Goal: Task Accomplishment & Management: Complete application form

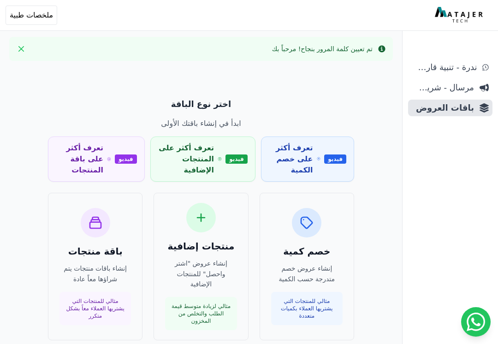
click at [19, 48] on icon "Close" at bounding box center [21, 49] width 6 height 6
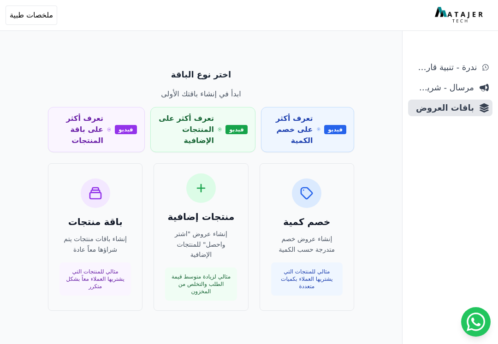
scroll to position [33, 0]
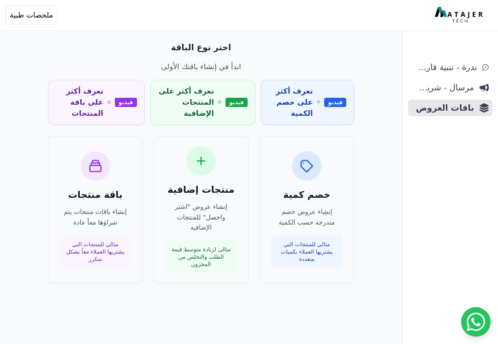
click at [97, 215] on p "إنشاء باقات منتجات يتم شراؤها معاً عادة" at bounding box center [94, 216] width 71 height 21
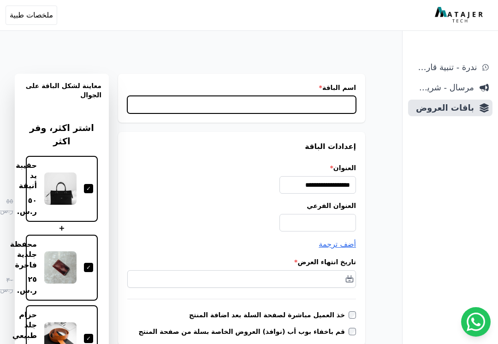
click at [343, 107] on input "اسم الباقة *" at bounding box center [241, 105] width 229 height 18
type input "*"
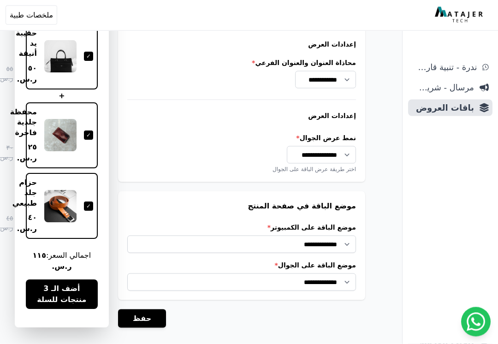
scroll to position [743, 0]
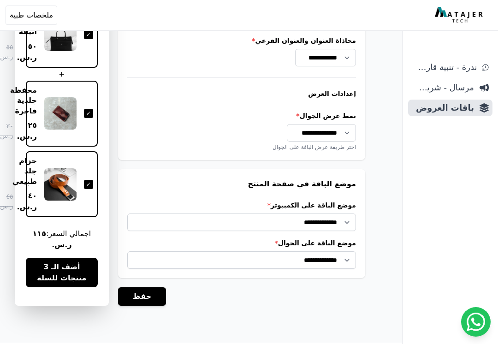
click at [150, 290] on button "حفظ" at bounding box center [142, 296] width 48 height 18
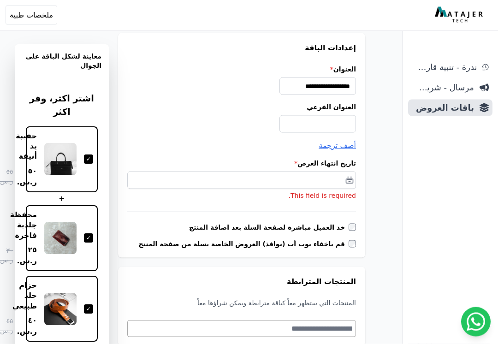
scroll to position [193, 0]
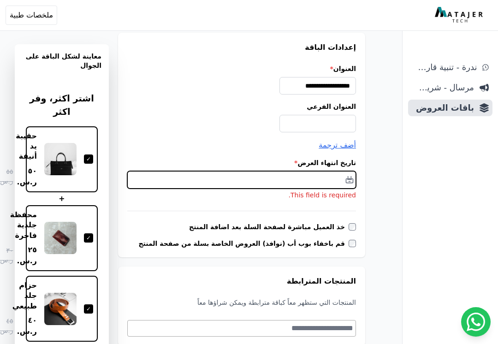
click at [348, 181] on input "text" at bounding box center [241, 180] width 229 height 18
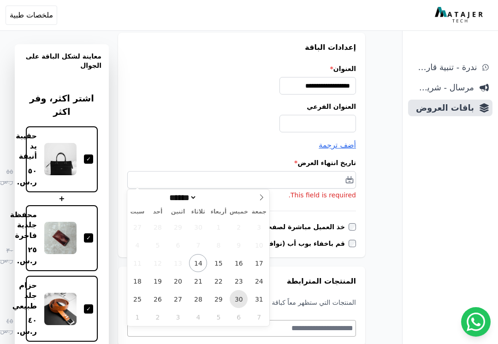
click at [238, 298] on span "30" at bounding box center [239, 299] width 18 height 18
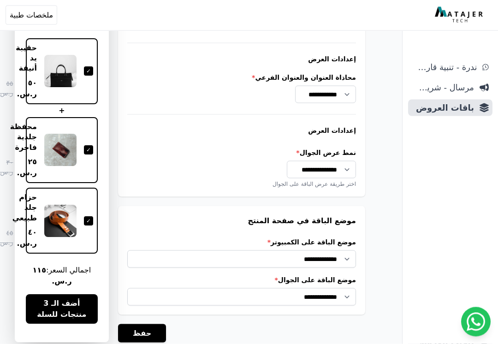
scroll to position [848, 0]
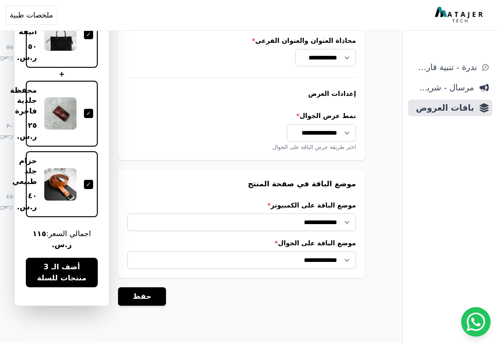
click at [68, 271] on span "أضف الـ 3 منتجات للسلة" at bounding box center [61, 272] width 57 height 22
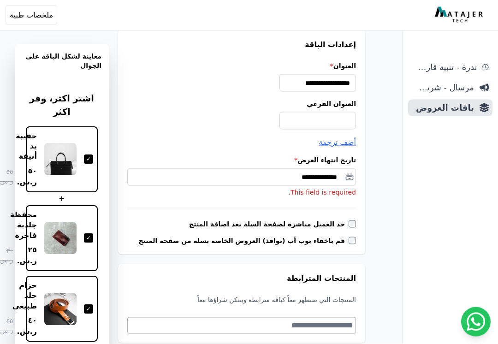
scroll to position [196, 0]
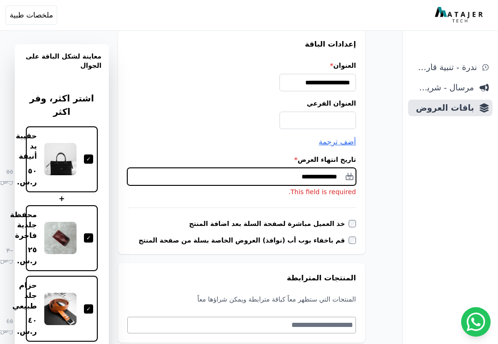
click at [349, 179] on input "**********" at bounding box center [241, 177] width 229 height 18
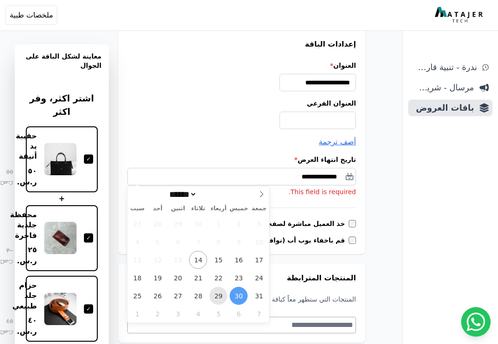
click at [222, 296] on span "29" at bounding box center [218, 296] width 18 height 18
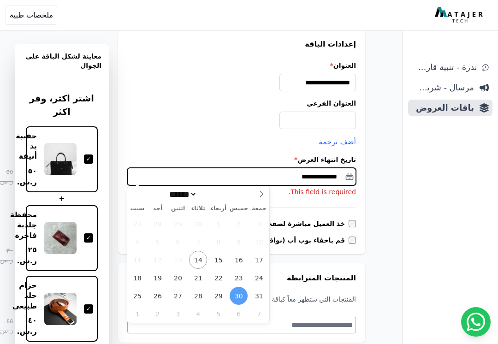
type input "**********"
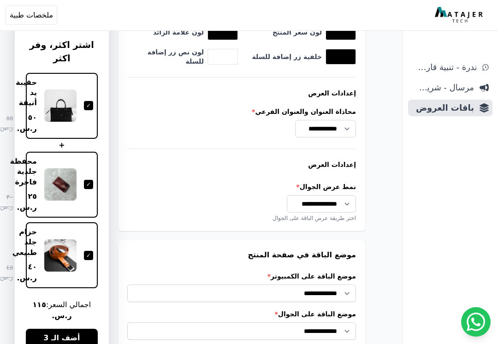
scroll to position [848, 0]
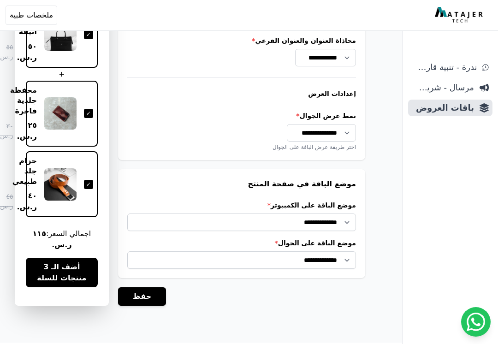
click at [148, 293] on button "حفظ" at bounding box center [142, 296] width 48 height 18
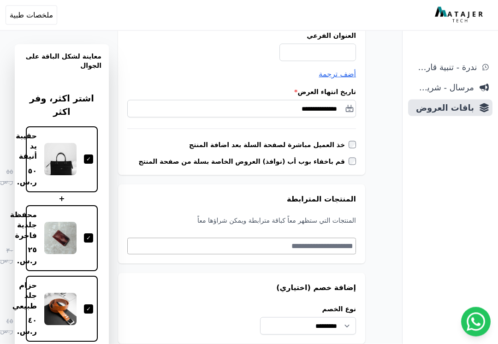
scroll to position [233, 0]
click at [341, 246] on textarea "Search" at bounding box center [240, 245] width 225 height 11
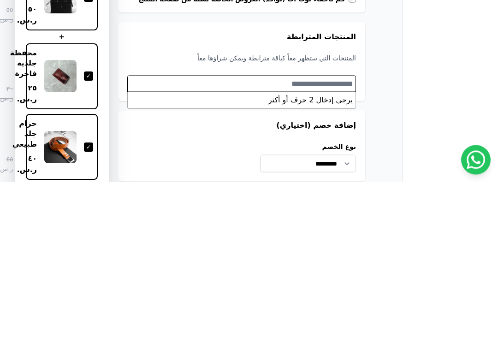
click at [335, 254] on li "يرجى إدخال 2 حرف أو أكثر" at bounding box center [242, 262] width 228 height 17
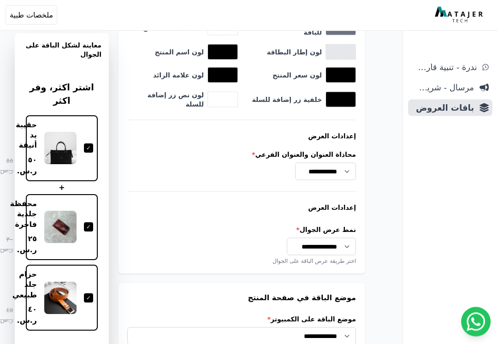
click at [89, 144] on div at bounding box center [88, 148] width 9 height 9
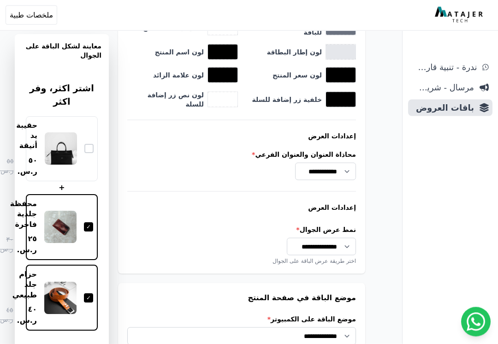
scroll to position [693, 0]
click at [91, 222] on div at bounding box center [88, 226] width 9 height 9
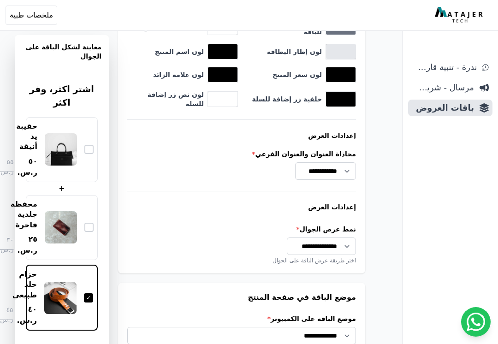
click at [92, 296] on div at bounding box center [88, 297] width 9 height 9
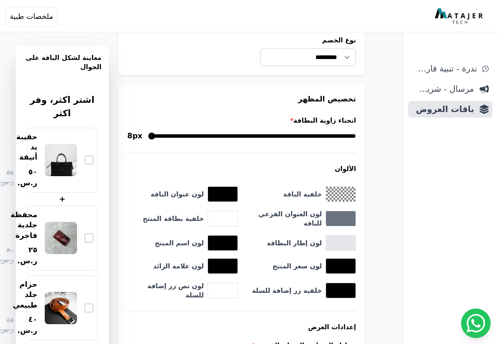
click at [41, 16] on span "ملخصات طبية" at bounding box center [31, 15] width 43 height 11
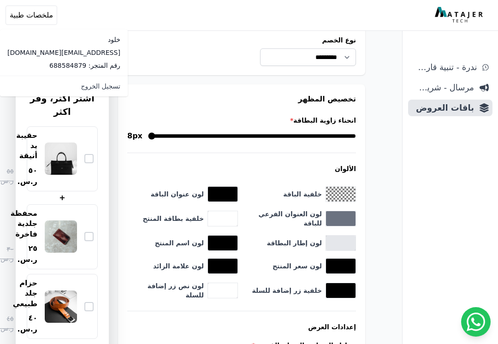
click at [109, 146] on div "**********" at bounding box center [201, 122] width 402 height 1049
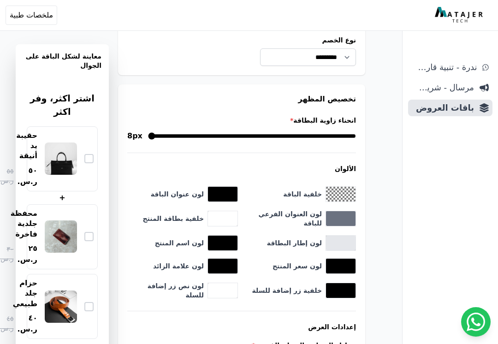
click at [41, 15] on span "ملخصات طبية" at bounding box center [31, 15] width 43 height 11
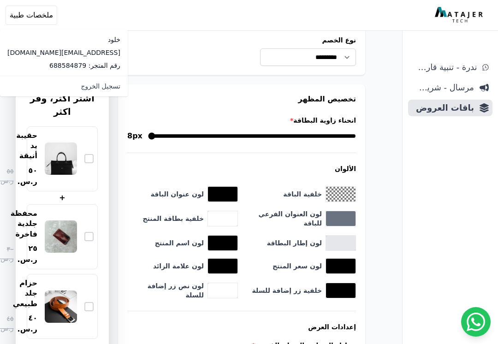
click at [111, 144] on div "**********" at bounding box center [201, 122] width 402 height 1049
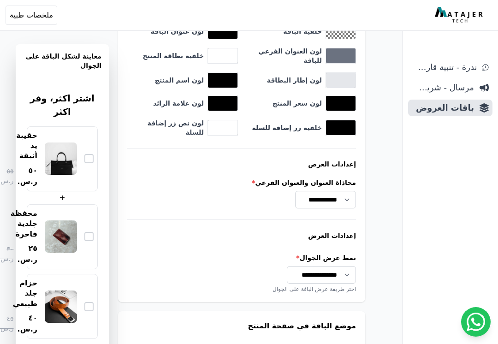
scroll to position [738, 0]
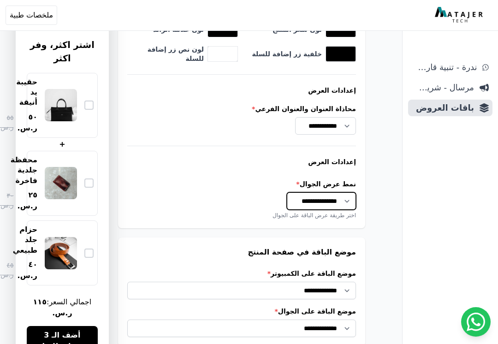
click at [344, 199] on select "**********" at bounding box center [321, 201] width 69 height 18
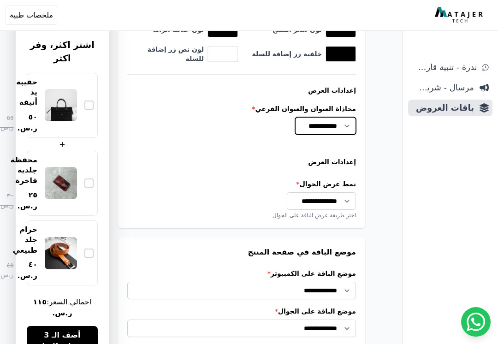
click at [344, 117] on select "**********" at bounding box center [325, 126] width 61 height 18
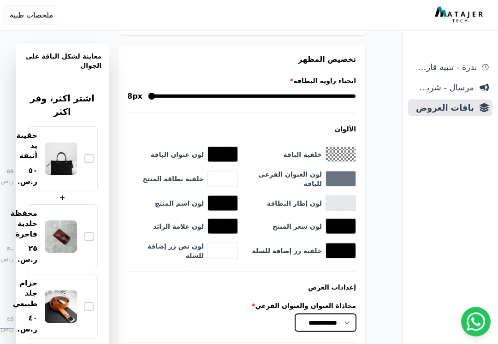
scroll to position [541, 0]
click at [345, 203] on button "toggle color picker dialog" at bounding box center [340, 203] width 29 height 15
click at [391, 168] on div "**********" at bounding box center [201, 82] width 402 height 1049
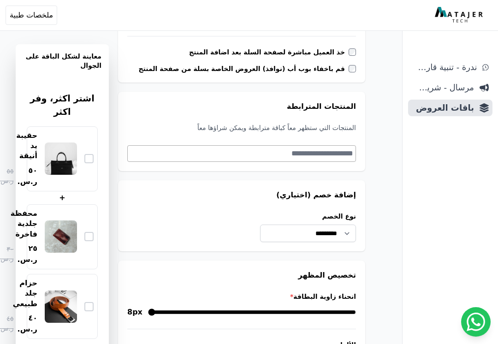
scroll to position [326, 0]
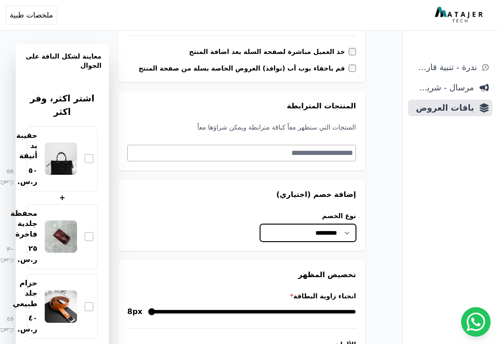
click at [343, 230] on select "**********" at bounding box center [308, 233] width 96 height 18
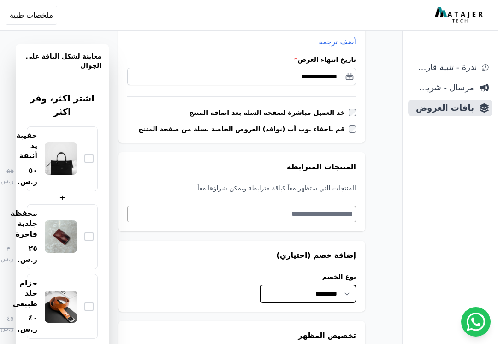
scroll to position [265, 0]
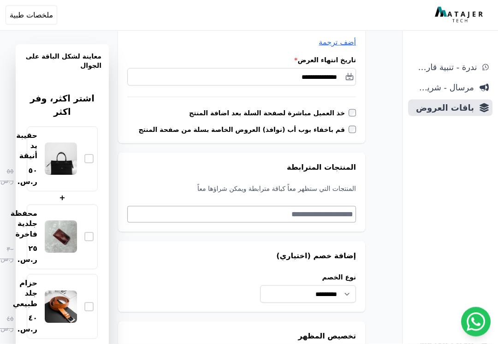
click at [342, 214] on textarea "Search" at bounding box center [240, 214] width 225 height 11
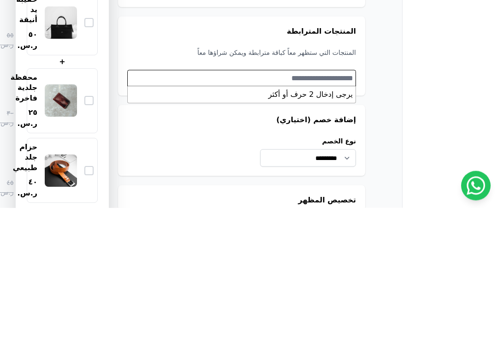
click at [338, 223] on li "يرجى إدخال 2 حرف أو أكثر" at bounding box center [242, 231] width 228 height 17
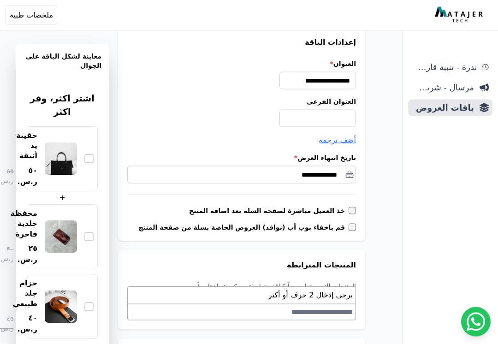
click at [85, 155] on div at bounding box center [88, 158] width 9 height 9
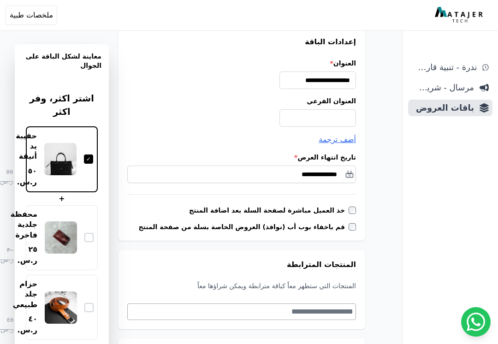
click at [84, 154] on div at bounding box center [88, 158] width 9 height 9
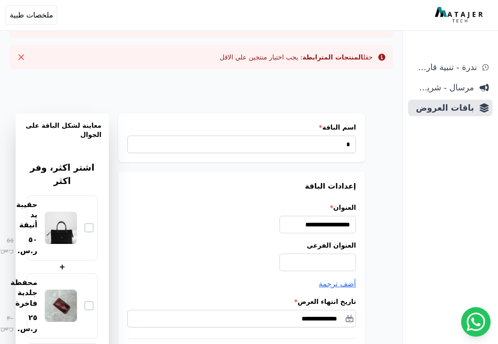
scroll to position [0, 0]
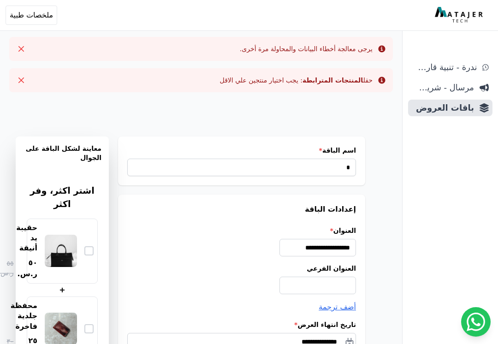
click at [28, 75] on button "Close" at bounding box center [21, 80] width 15 height 15
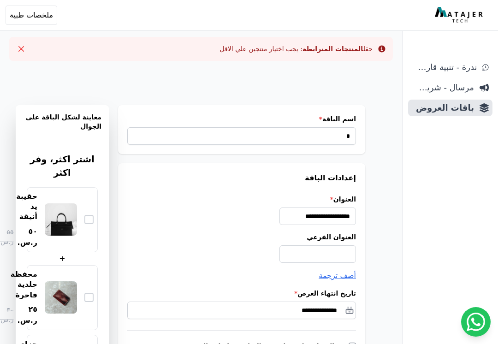
click at [15, 48] on button "Close" at bounding box center [21, 48] width 15 height 15
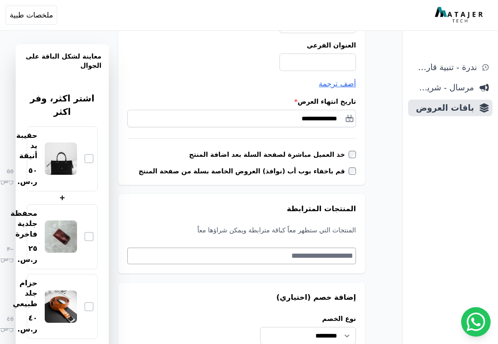
scroll to position [195, 0]
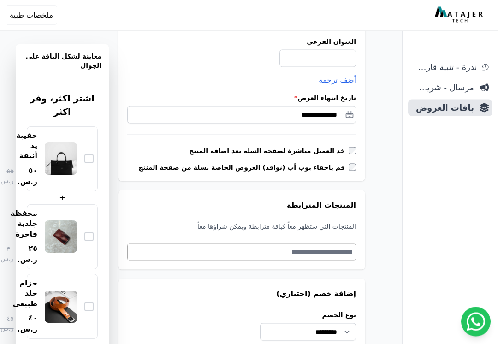
click at [335, 250] on textarea "Search" at bounding box center [240, 252] width 225 height 11
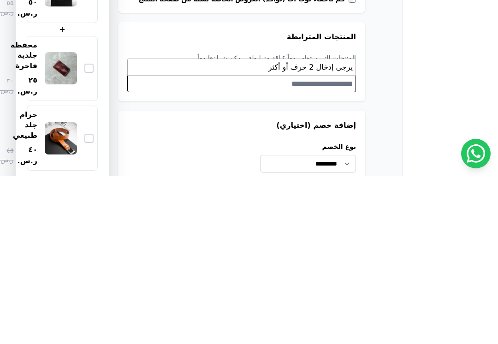
click at [331, 227] on li "يرجى إدخال 2 حرف أو أكثر" at bounding box center [242, 235] width 228 height 17
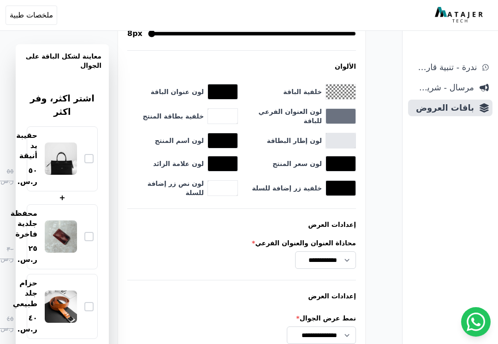
scroll to position [573, 0]
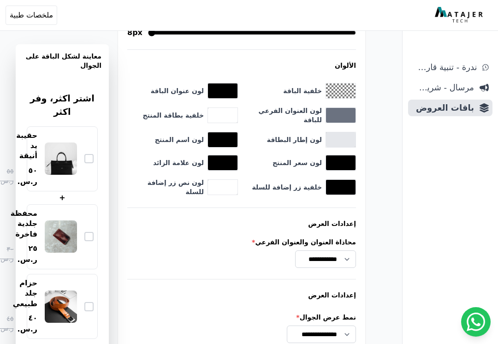
click at [91, 146] on div "حقيبة يد أنيقة ٥٠ ر.س. ٥٥ ر.س." at bounding box center [62, 158] width 63 height 57
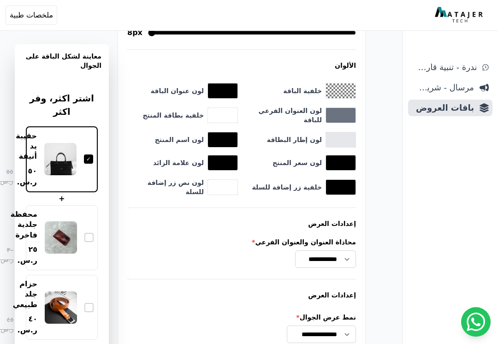
click at [89, 233] on div at bounding box center [88, 237] width 9 height 9
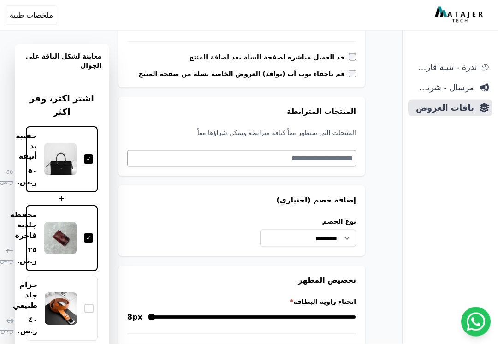
scroll to position [289, 0]
click at [336, 159] on textarea "Search" at bounding box center [240, 158] width 225 height 11
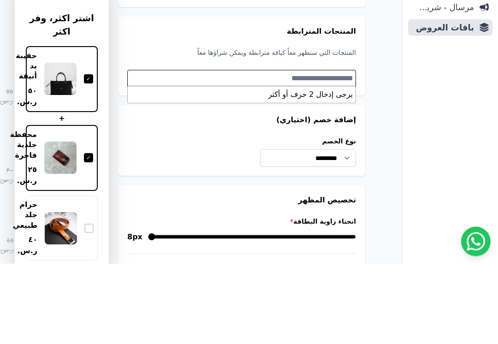
type textarea "*"
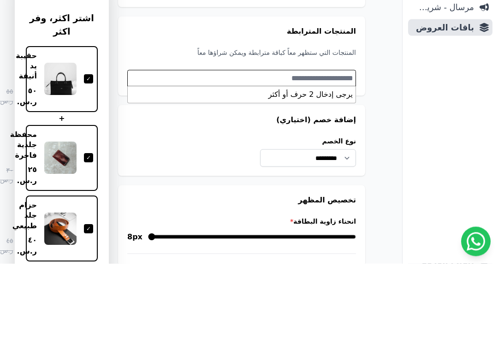
click at [444, 123] on div "ندرة - تنبية قارب علي النفاذ مرسال - شريط دعاية باقات العروض" at bounding box center [449, 201] width 95 height 285
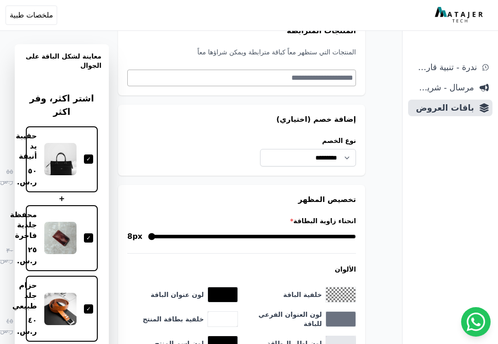
click at [465, 89] on span "مرسال - شريط دعاية" at bounding box center [443, 87] width 62 height 13
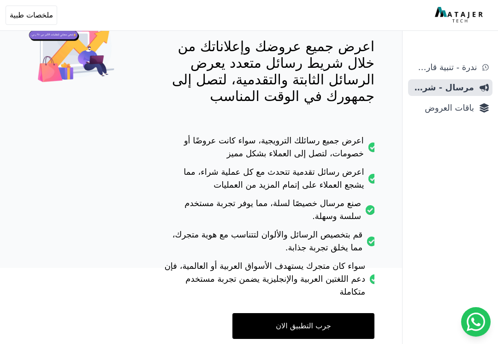
scroll to position [141, 0]
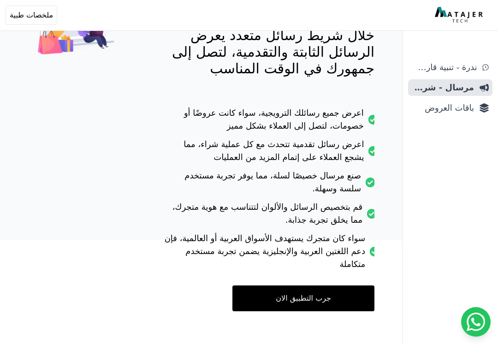
click at [338, 304] on link "جرب التطبيق الان" at bounding box center [303, 298] width 142 height 26
click at [464, 106] on span "باقات العروض" at bounding box center [443, 107] width 62 height 13
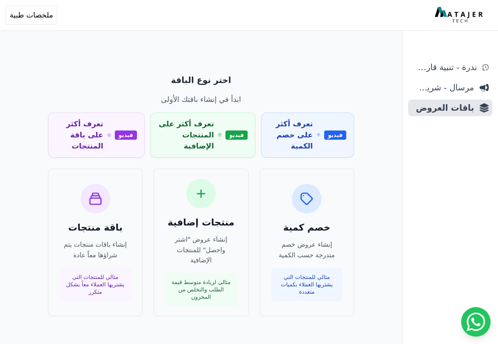
scroll to position [33, 0]
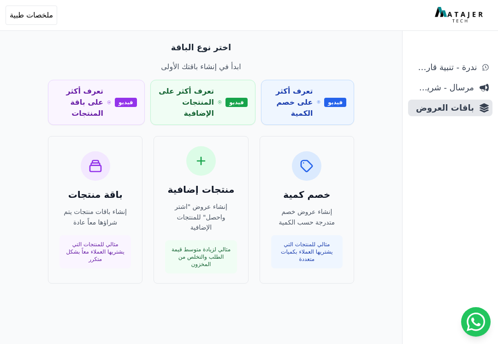
click at [334, 98] on span "فيديو" at bounding box center [335, 102] width 22 height 9
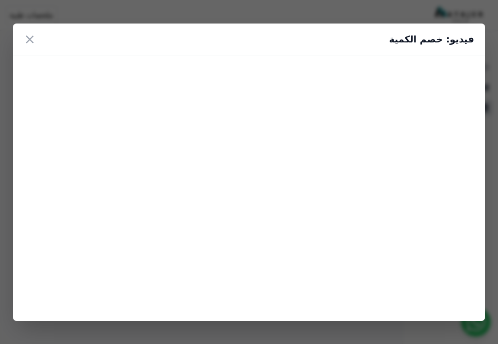
click at [31, 40] on button "×" at bounding box center [30, 39] width 12 height 17
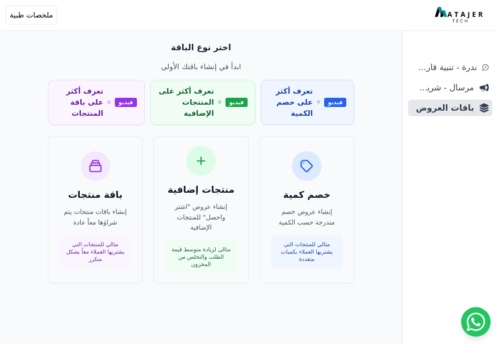
click at [121, 206] on p "إنشاء باقات منتجات يتم شراؤها معاً عادة" at bounding box center [94, 216] width 71 height 21
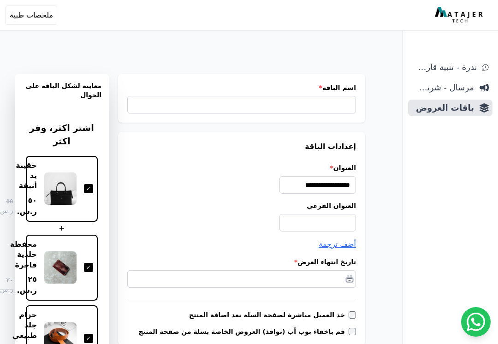
click at [73, 181] on img at bounding box center [60, 188] width 32 height 32
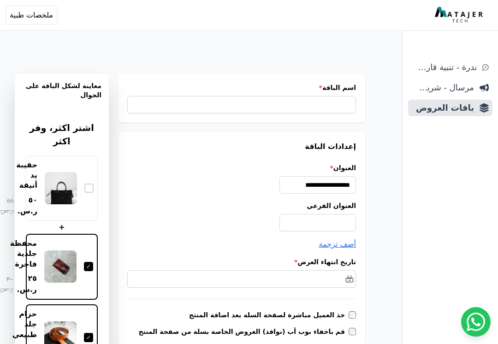
click at [84, 183] on div at bounding box center [88, 187] width 9 height 9
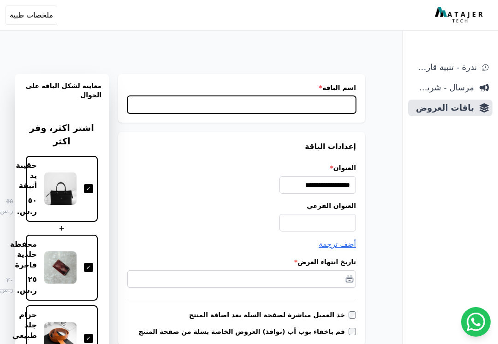
click at [347, 103] on input "اسم الباقة *" at bounding box center [241, 105] width 229 height 18
type input "******"
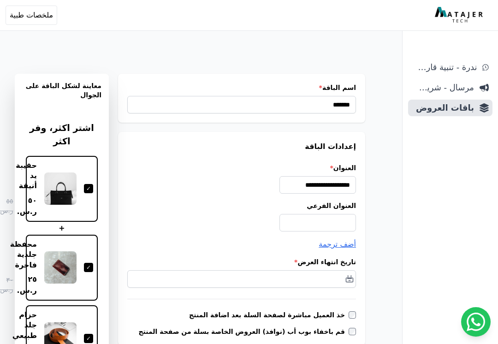
click at [342, 186] on input "**********" at bounding box center [317, 185] width 77 height 18
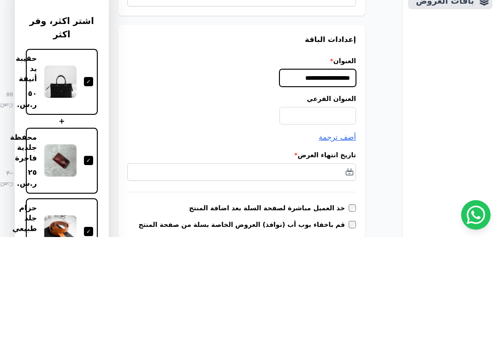
click at [307, 176] on input "**********" at bounding box center [317, 185] width 77 height 18
click at [294, 176] on input "**********" at bounding box center [317, 185] width 77 height 18
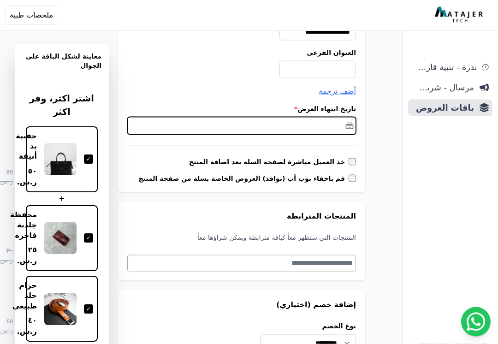
click at [348, 127] on input "text" at bounding box center [241, 126] width 229 height 18
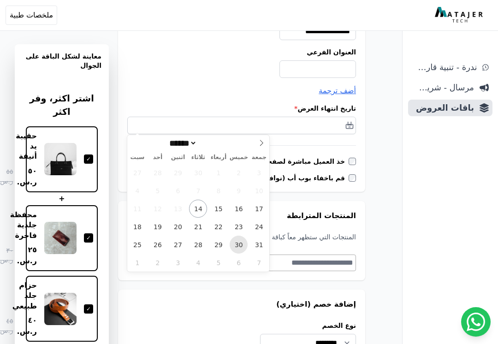
click at [241, 245] on span "30" at bounding box center [239, 245] width 18 height 18
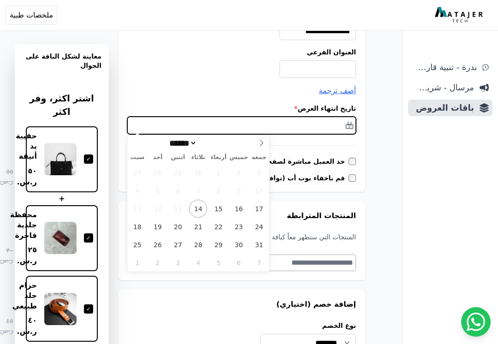
type input "**********"
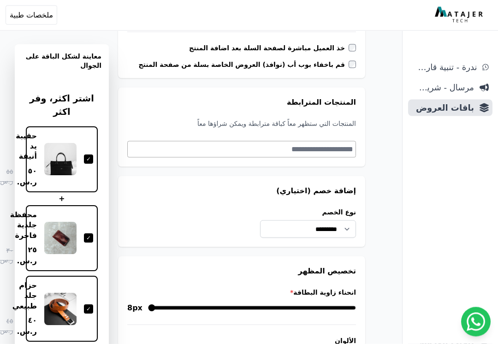
scroll to position [267, 0]
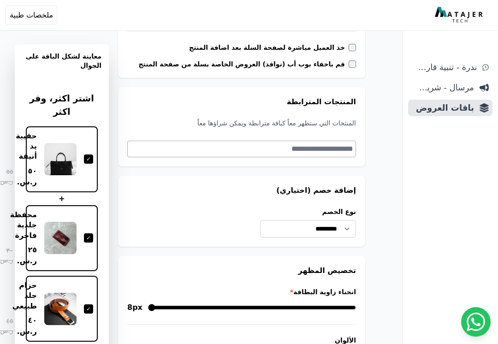
click at [342, 153] on textarea "Search" at bounding box center [240, 148] width 225 height 11
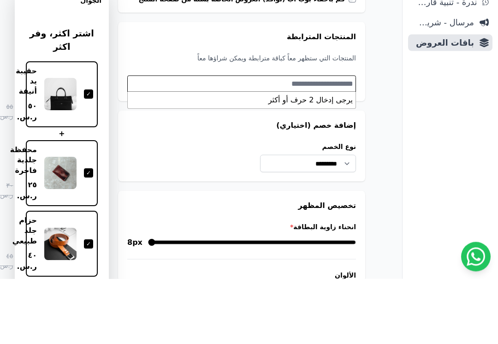
click at [381, 117] on div "**********" at bounding box center [201, 294] width 402 height 1049
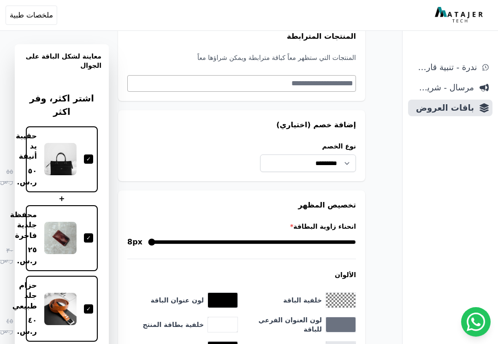
click at [80, 61] on h3 "معاينة لشكل الباقة على الجوال" at bounding box center [61, 66] width 79 height 29
click at [343, 84] on textarea "Search" at bounding box center [240, 83] width 225 height 11
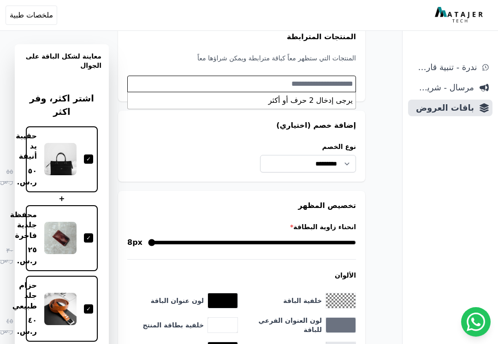
click at [344, 105] on li "يرجى إدخال 2 حرف أو أكثر" at bounding box center [242, 100] width 228 height 17
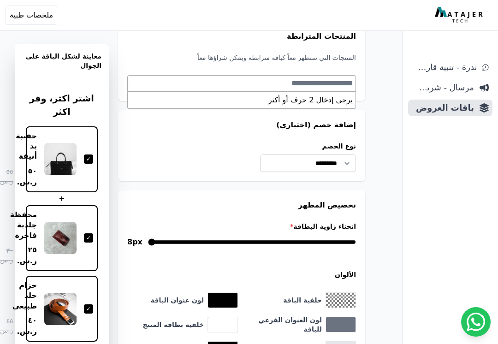
click at [328, 101] on li "يرجى إدخال 2 حرف أو أكثر" at bounding box center [242, 100] width 228 height 17
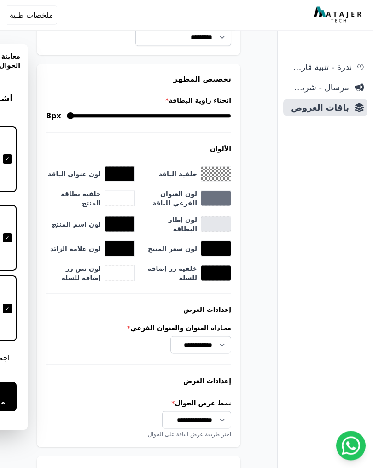
scroll to position [468, 0]
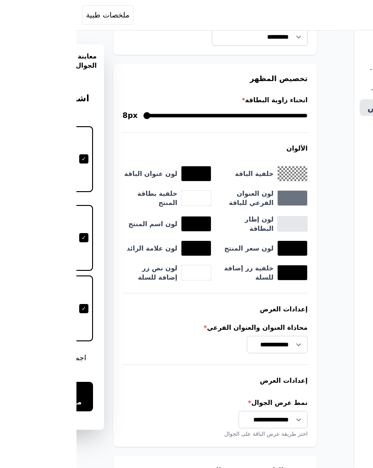
click at [25, 16] on html "أهلاً بك! إذا كان لديك أي استفسار أو تحتاج مساعدة، لا تتردد في التواصل معنا Ope…" at bounding box center [186, 90] width 373 height 1116
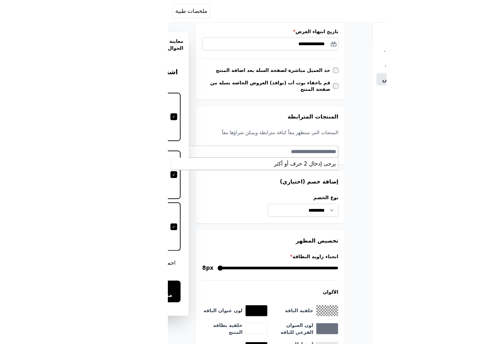
scroll to position [215, 0]
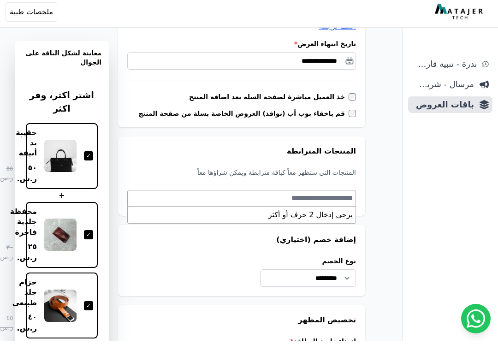
click at [386, 196] on div "**********" at bounding box center [201, 346] width 402 height 1049
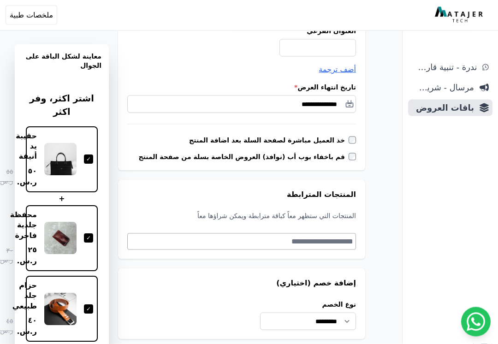
scroll to position [153, 0]
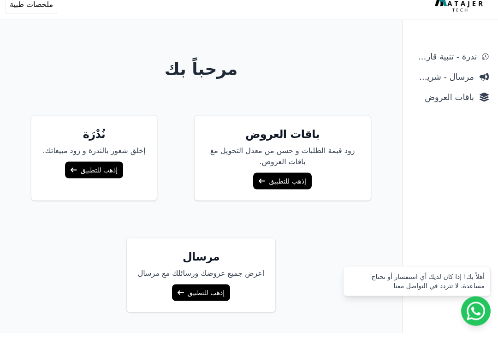
scroll to position [25, 0]
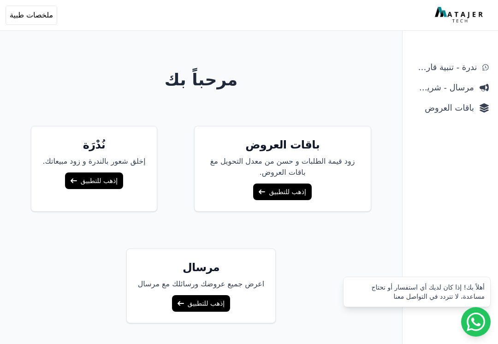
click at [105, 181] on link "إذهب للتطبيق" at bounding box center [94, 180] width 58 height 17
